Goal: Information Seeking & Learning: Learn about a topic

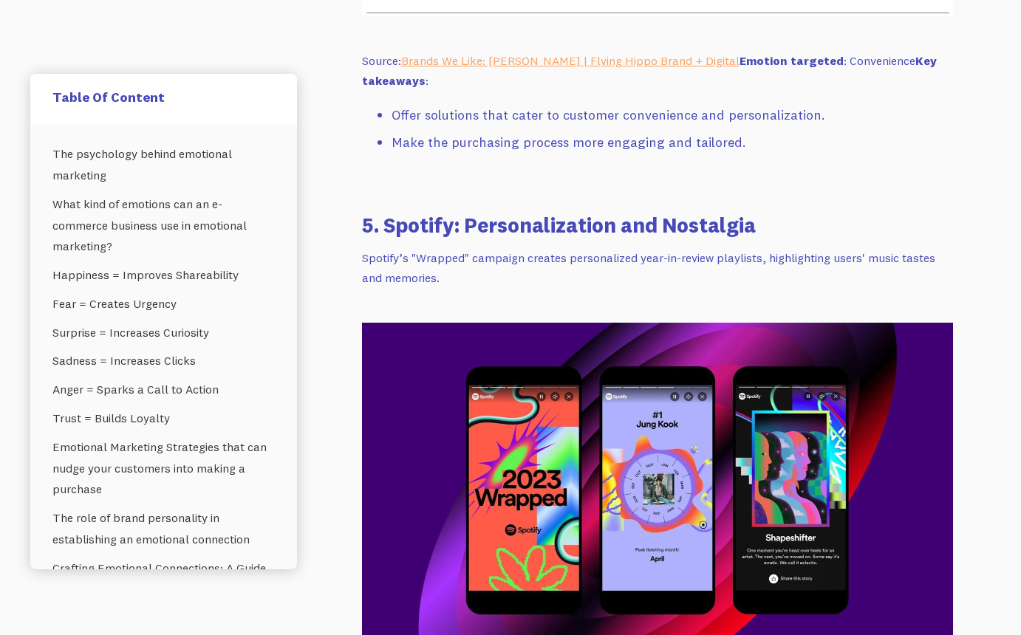
scroll to position [9400, 0]
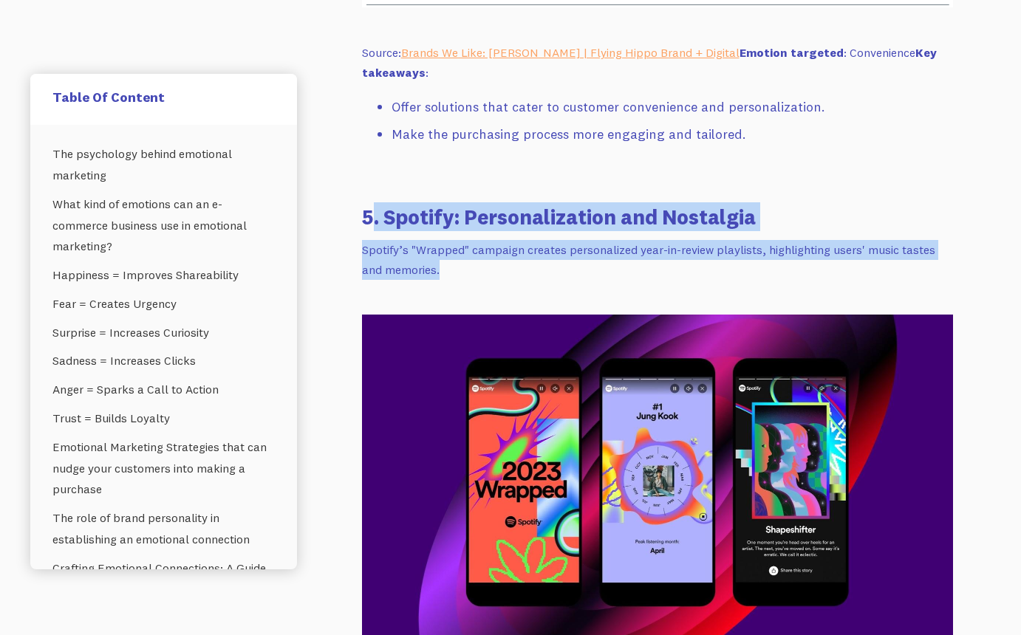
drag, startPoint x: 451, startPoint y: 177, endPoint x: 375, endPoint y: 124, distance: 92.4
click at [375, 124] on div "One of the most powerful tools in any e-commerce marketer’s arsenal is emotiona…" at bounding box center [657, 637] width 591 height 18561
copy div ". Spotify: Personalization and Nostalgia Spotify’s "Wrapped" campaign creates p…"
click at [814, 202] on h3 "5. Spotify: Personalization and Nostalgia" at bounding box center [657, 216] width 591 height 29
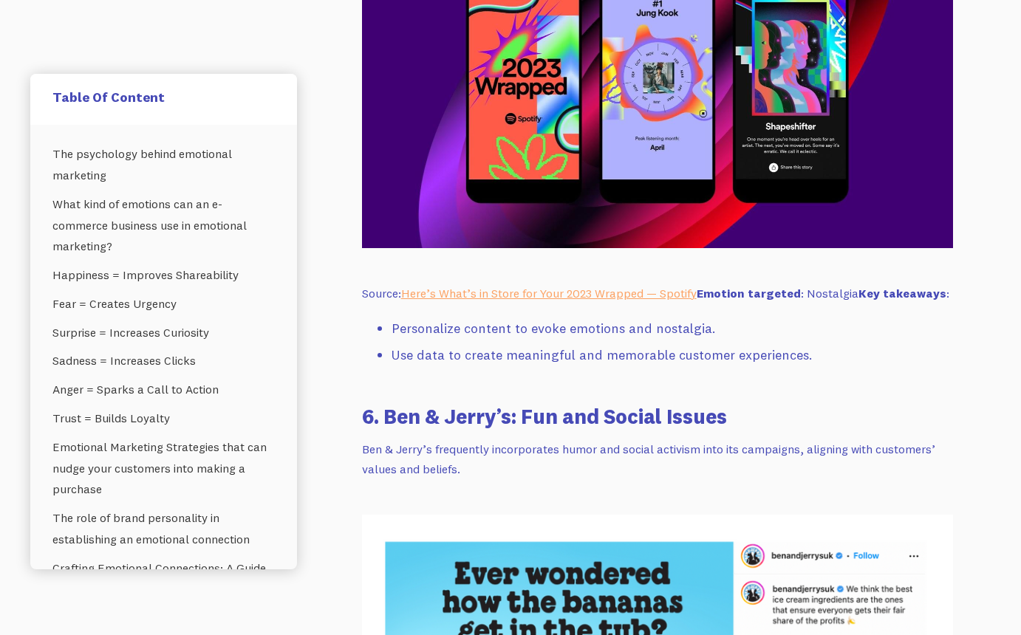
scroll to position [9805, 0]
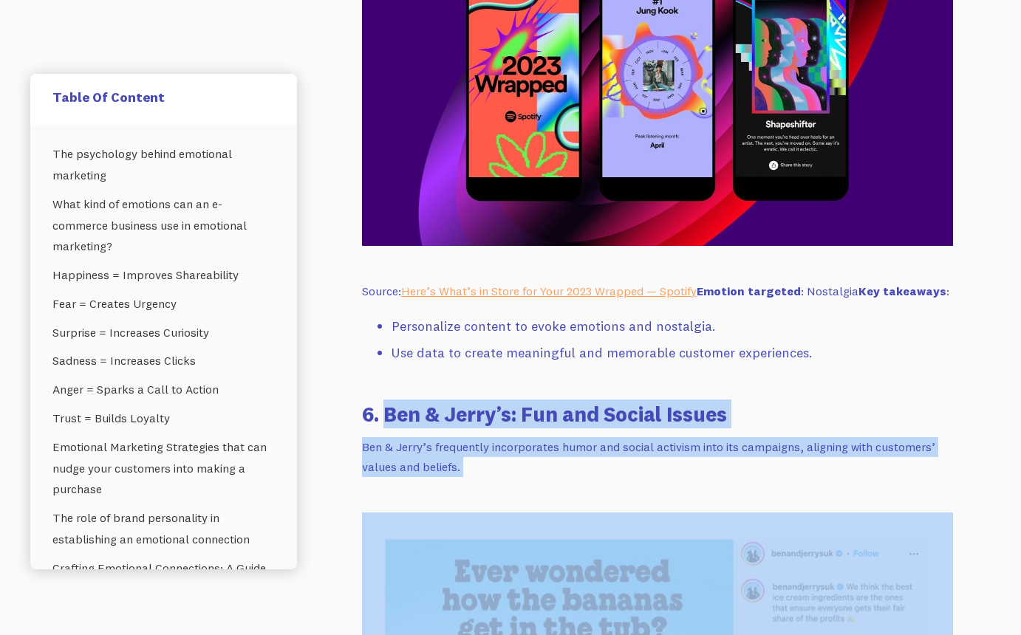
drag, startPoint x: 488, startPoint y: 386, endPoint x: 383, endPoint y: 321, distance: 124.0
click at [383, 321] on div "One of the most powerful tools in any e-commerce marketer’s arsenal is emotiona…" at bounding box center [657, 231] width 591 height 18561
copy div "Ben & Jerry’s: Fun and Social Issues Ben & Jerry’s frequently incorporates humo…"
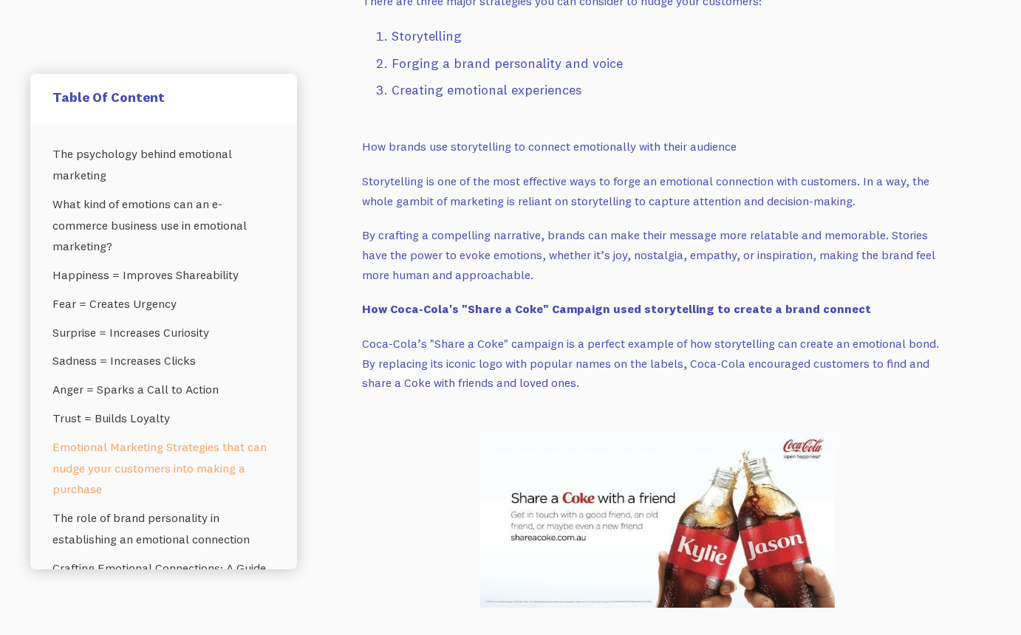
scroll to position [3137, 0]
click at [292, 195] on div "The psychology behind emotional marketing What kind of emotions can an e-commer…" at bounding box center [163, 347] width 267 height 445
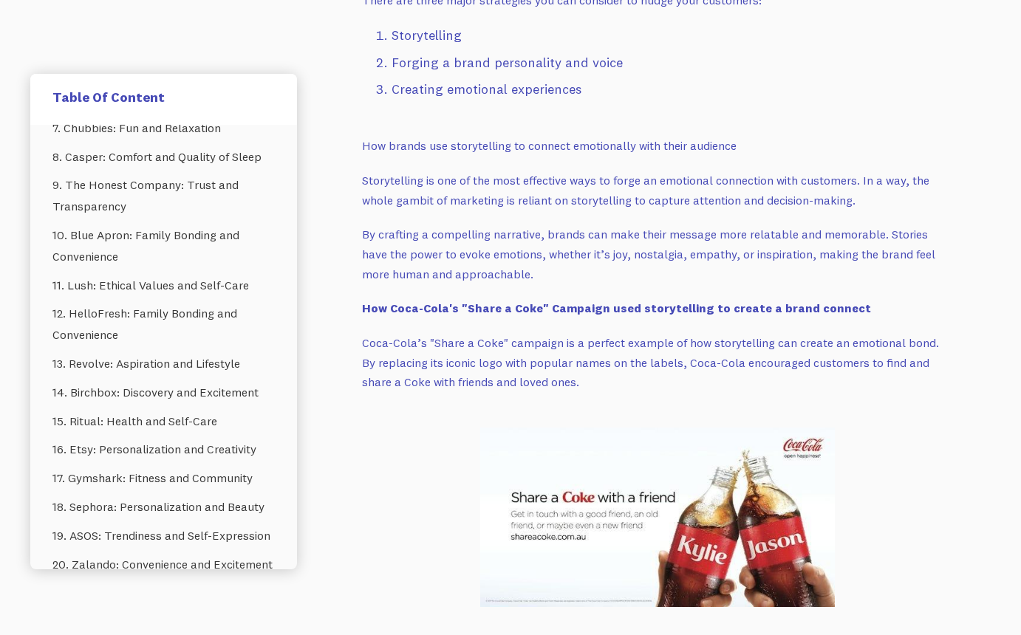
scroll to position [947, 0]
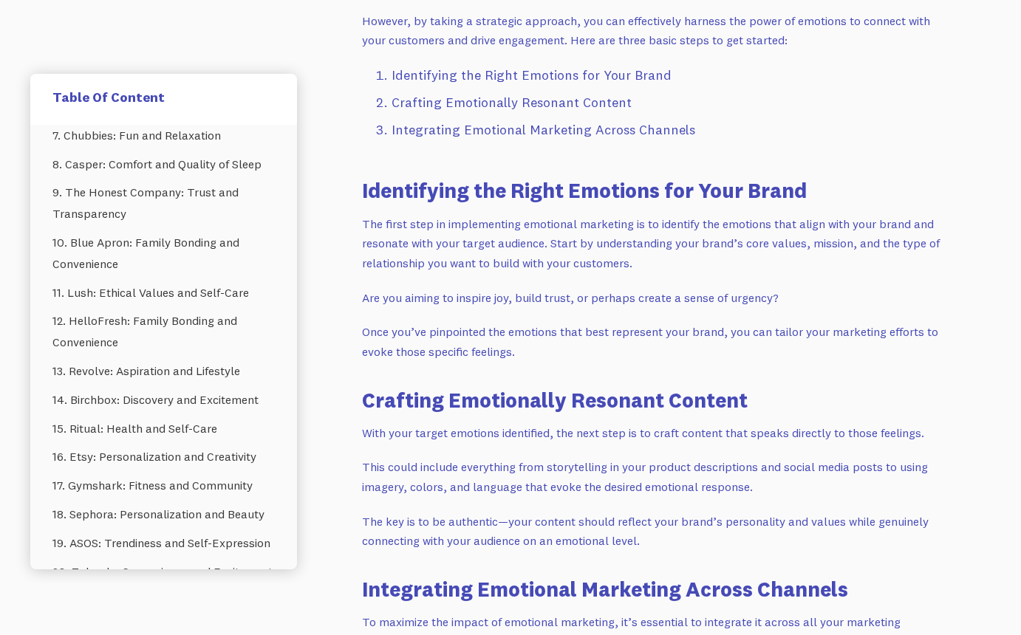
scroll to position [5555, 0]
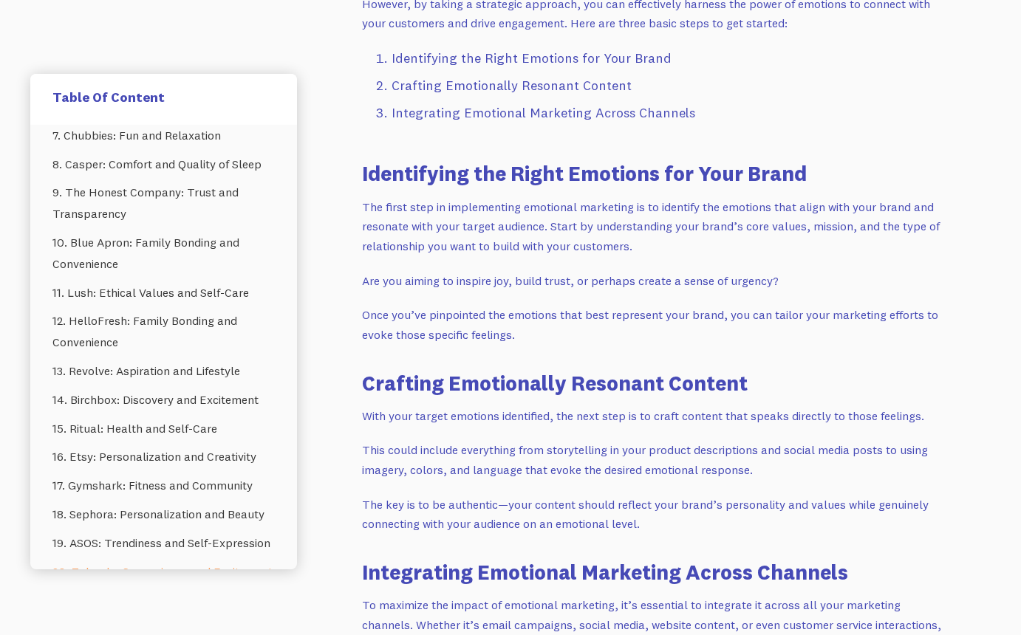
click at [211, 558] on link "20. Zalando: Convenience and Excitement" at bounding box center [163, 572] width 222 height 29
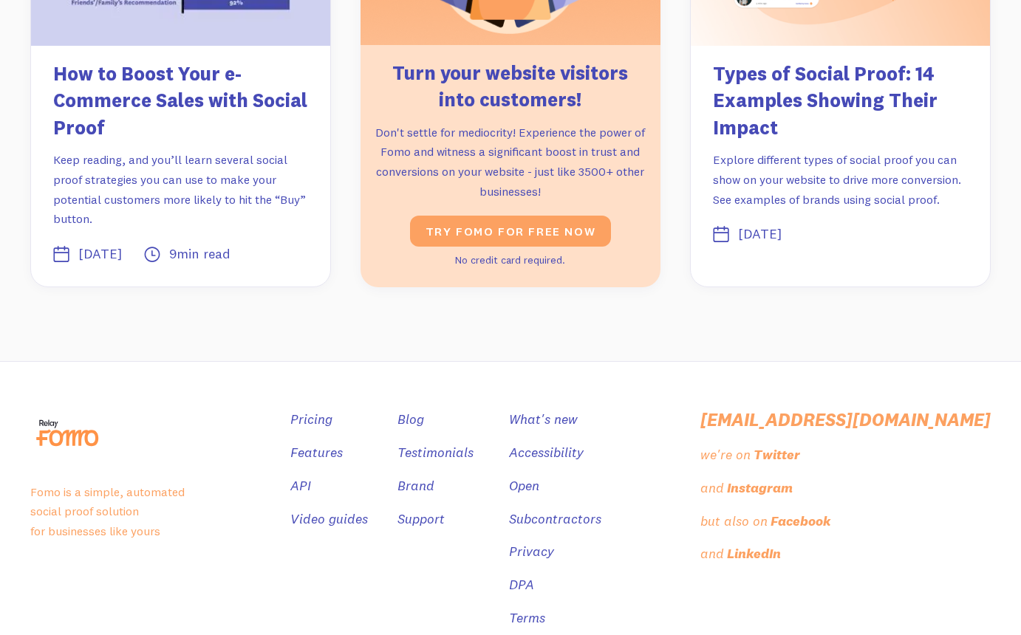
scroll to position [19616, 0]
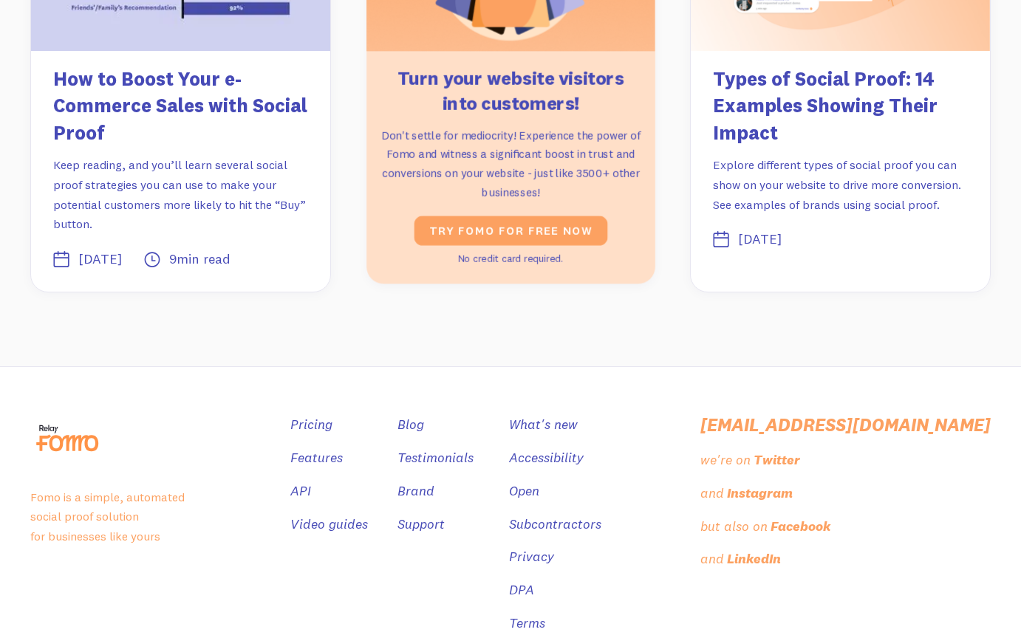
scroll to position [5555, 0]
